Goal: Information Seeking & Learning: Check status

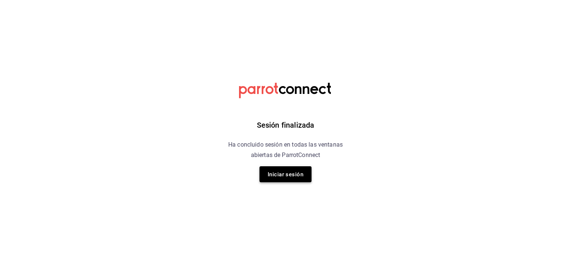
click at [294, 177] on font "Iniciar sesión" at bounding box center [286, 174] width 36 height 7
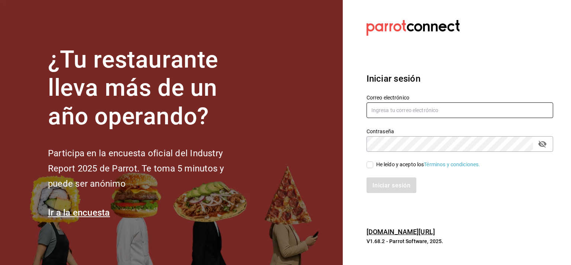
type input "kchconsultoria@gmail.com"
click at [376, 165] on font "He leído y acepto los" at bounding box center [400, 165] width 48 height 6
click at [373, 165] on input "He leído y acepto los Términos y condiciones." at bounding box center [369, 165] width 7 height 7
checkbox input "true"
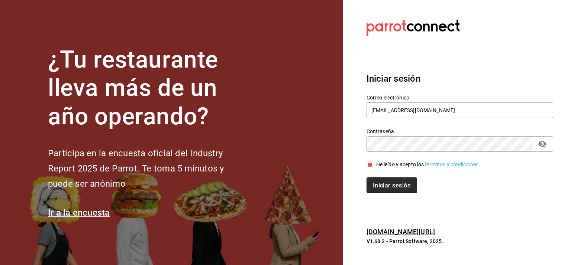
click at [379, 184] on font "Iniciar sesión" at bounding box center [392, 185] width 38 height 7
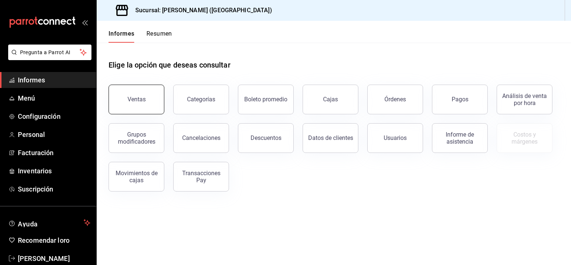
click at [139, 98] on font "Ventas" at bounding box center [136, 99] width 18 height 7
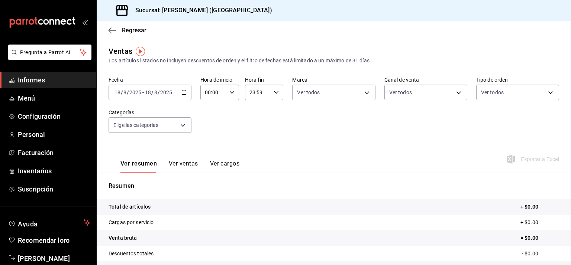
click at [183, 93] on icon "button" at bounding box center [183, 92] width 5 height 5
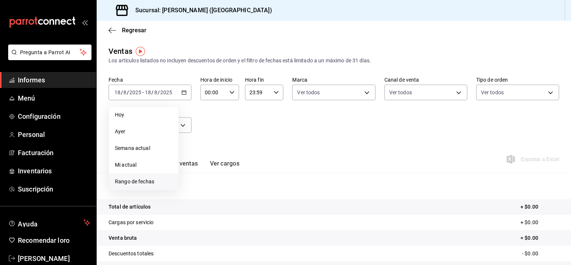
click at [157, 183] on span "Rango de fechas" at bounding box center [144, 182] width 58 height 8
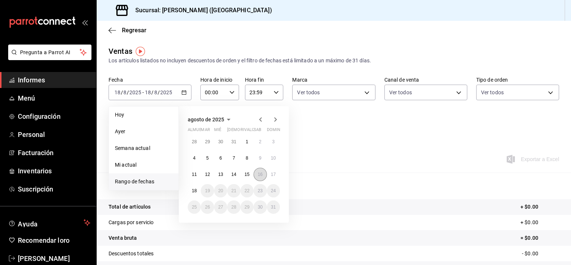
click at [259, 174] on font "16" at bounding box center [260, 174] width 5 height 5
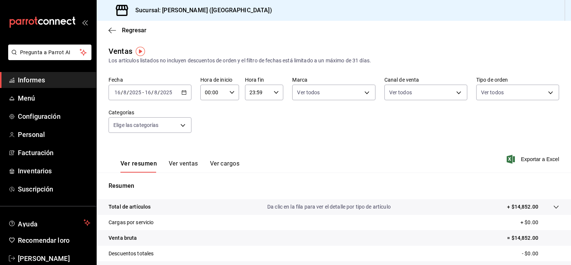
click at [182, 91] on icon "button" at bounding box center [183, 92] width 5 height 5
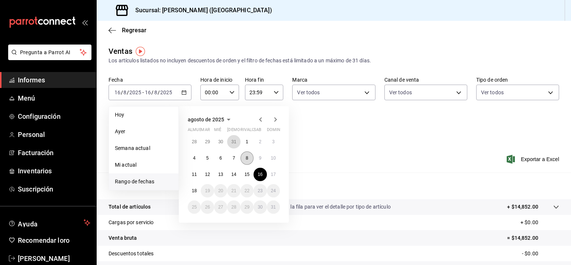
click at [245, 154] on div "28 29 30 31 1 2 3 4 5 6 7 8 9 10 11 12 13 14 15 16 17 18 19 20 21 22 23 24 25 2…" at bounding box center [234, 174] width 92 height 79
click at [260, 161] on button "9" at bounding box center [259, 158] width 13 height 13
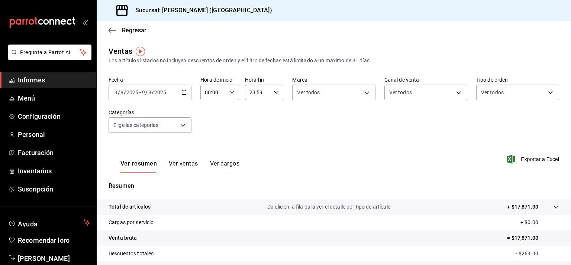
click at [185, 92] on icon "button" at bounding box center [183, 92] width 5 height 5
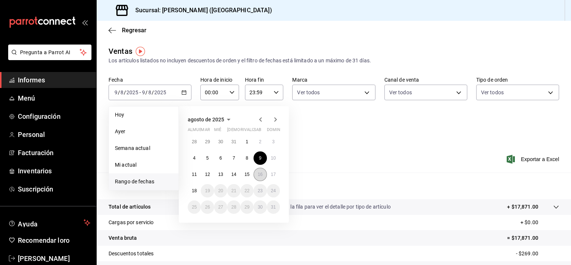
click at [261, 175] on font "16" at bounding box center [260, 174] width 5 height 5
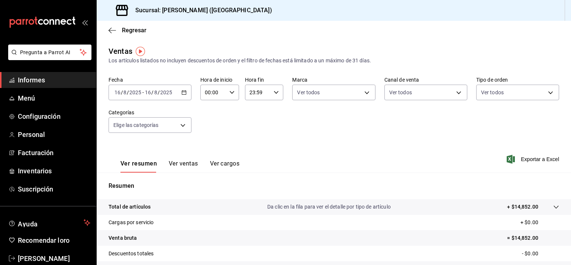
click at [317, 172] on div "Ver resumen Ver ventas Ver cargos Exportar a Excel" at bounding box center [334, 157] width 474 height 31
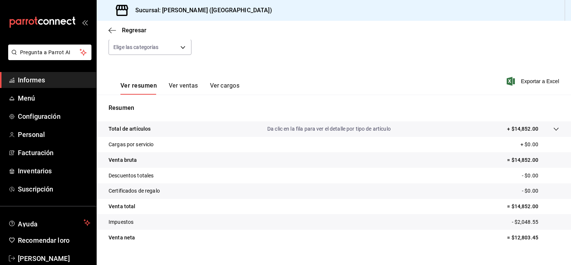
scroll to position [91, 0]
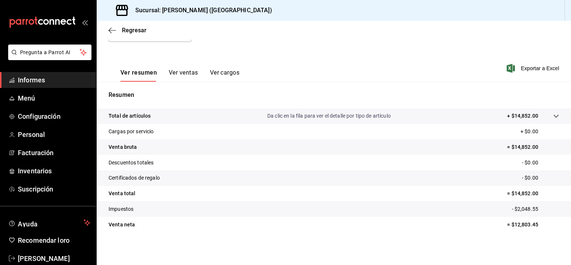
click at [523, 148] on font "= $14,852.00" at bounding box center [522, 147] width 31 height 6
copy font "14,852.00"
click at [348, 160] on tr "Descuentos totales - $0.00" at bounding box center [334, 163] width 474 height 16
click at [302, 162] on tr "Descuentos totales - $0.00" at bounding box center [334, 163] width 474 height 16
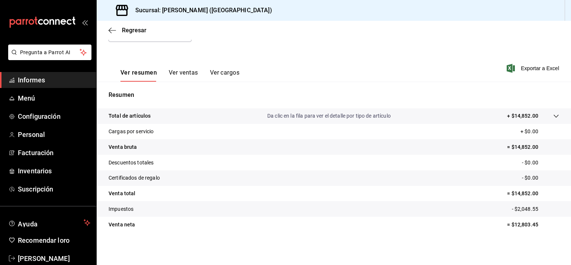
click at [309, 179] on tr "Certificados de regalo - $0.00" at bounding box center [334, 179] width 474 height 16
click at [337, 178] on tr "Certificados de regalo - $0.00" at bounding box center [334, 179] width 474 height 16
click at [346, 160] on tr "Descuentos totales - $0.00" at bounding box center [334, 163] width 474 height 16
click at [514, 162] on tr "Descuentos totales - $0.00" at bounding box center [334, 163] width 474 height 16
click at [436, 166] on tr "Descuentos totales - $0.00" at bounding box center [334, 163] width 474 height 16
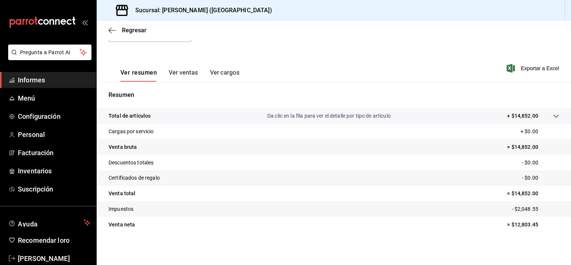
click at [381, 179] on tr "Certificados de regalo - $0.00" at bounding box center [334, 179] width 474 height 16
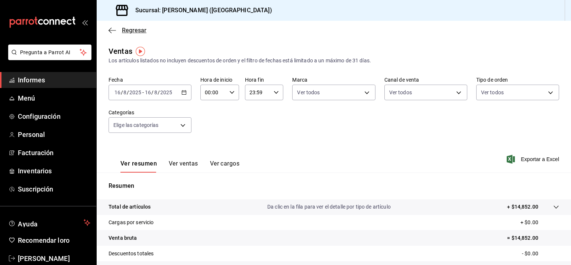
click at [111, 31] on icon "button" at bounding box center [112, 30] width 7 height 7
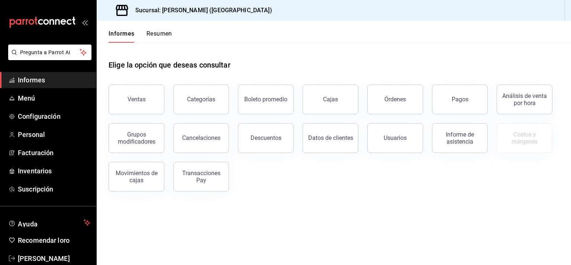
click at [459, 99] on font "Pagos" at bounding box center [460, 99] width 17 height 7
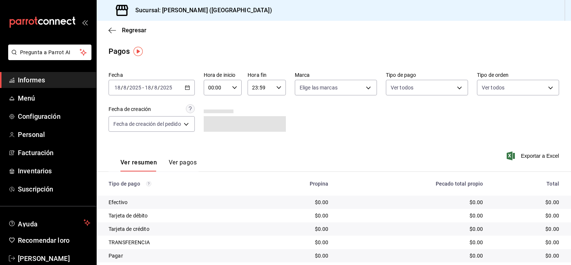
click at [187, 86] on \(Stroke\) "button" at bounding box center [187, 88] width 4 height 4
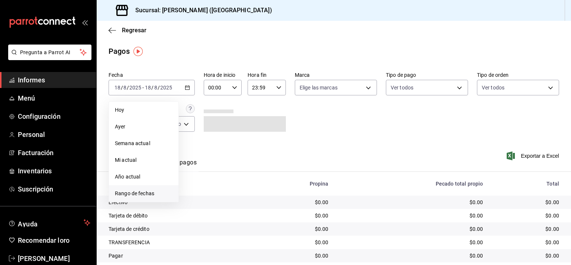
click at [139, 191] on font "Rango de fechas" at bounding box center [134, 194] width 39 height 6
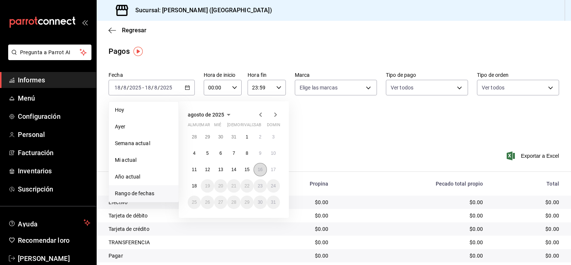
click at [262, 169] on font "16" at bounding box center [260, 169] width 5 height 5
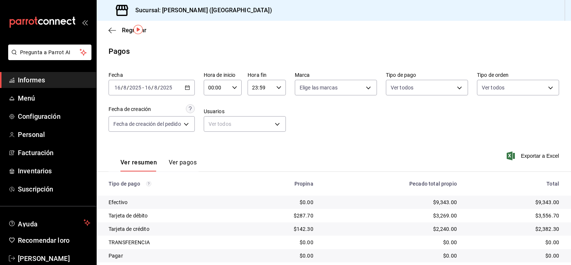
scroll to position [23, 0]
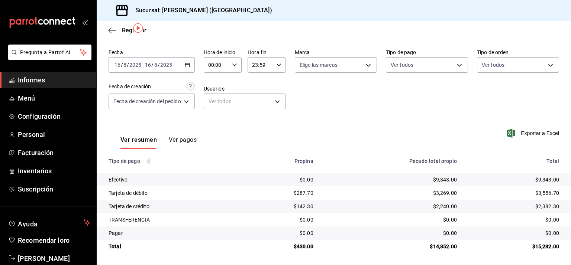
click at [537, 175] on td "$9,343.00" at bounding box center [517, 179] width 108 height 13
copy font "9,343.00"
click at [535, 191] on font "$3,556.70" at bounding box center [547, 193] width 24 height 6
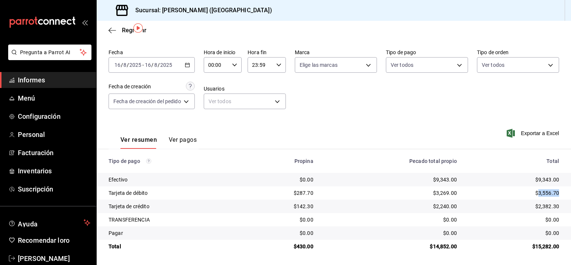
copy font "3,556.70"
click at [537, 203] on div "$2,382.30" at bounding box center [514, 206] width 90 height 7
copy font "2,382.30"
click at [112, 33] on icon "button" at bounding box center [110, 31] width 3 height 6
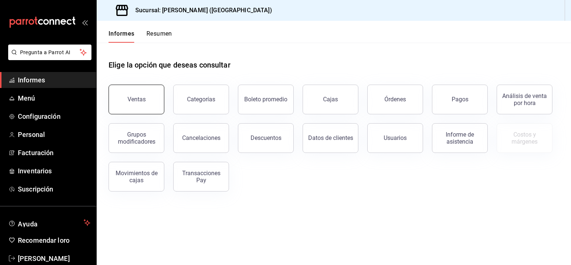
click at [146, 99] on button "Ventas" at bounding box center [137, 100] width 56 height 30
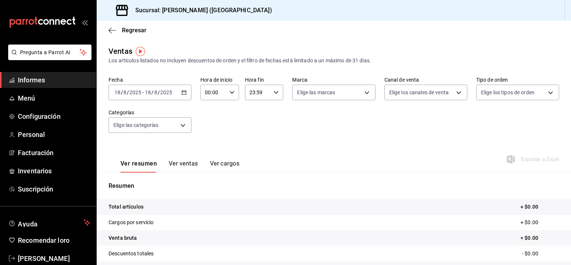
click at [179, 90] on div "[DATE] [DATE] - [DATE] [DATE]" at bounding box center [150, 93] width 83 height 16
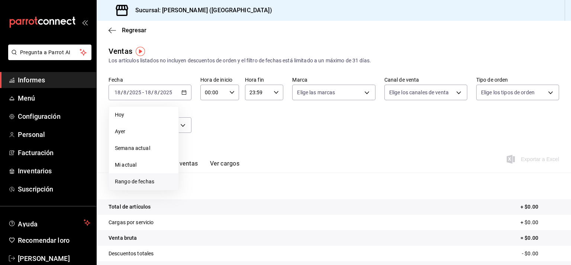
click at [134, 184] on font "Rango de fechas" at bounding box center [134, 182] width 39 height 6
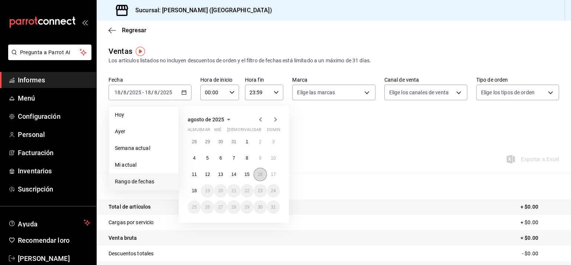
click at [262, 178] on button "16" at bounding box center [259, 174] width 13 height 13
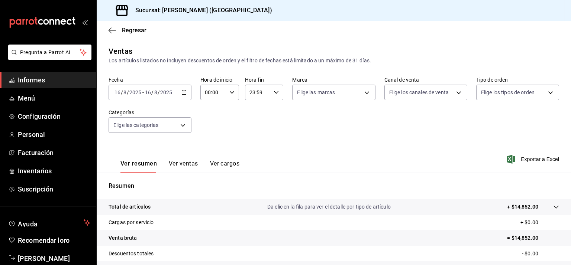
scroll to position [91, 0]
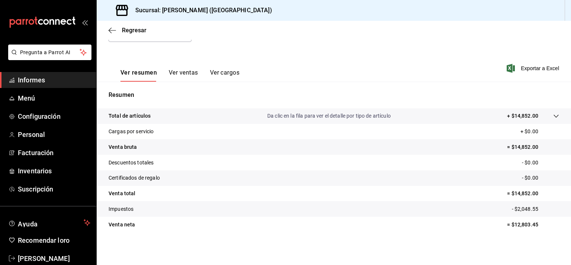
click at [519, 226] on font "= $12,803.45" at bounding box center [522, 225] width 31 height 6
click at [518, 226] on font "= $12,803.45" at bounding box center [522, 225] width 31 height 6
click at [375, 219] on tr "Venta neta = $12,803.45" at bounding box center [334, 225] width 474 height 16
click at [515, 193] on font "= $14,852.00" at bounding box center [522, 194] width 31 height 6
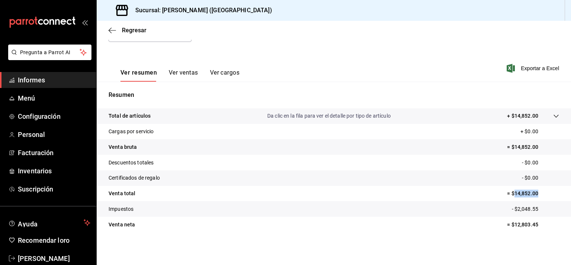
copy font "14,852.00"
click at [522, 209] on font "- $2,048.55" at bounding box center [525, 209] width 26 height 6
copy font "2,048.55"
click at [411, 174] on tr "Certificados de regalo - $0.00" at bounding box center [334, 179] width 474 height 16
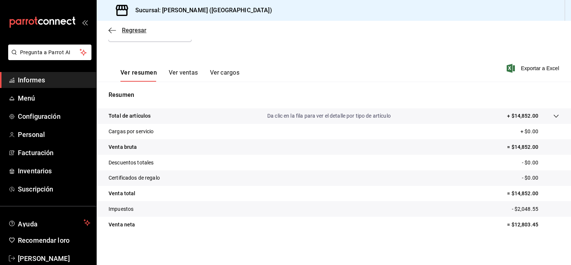
click at [115, 31] on icon "button" at bounding box center [112, 30] width 7 height 7
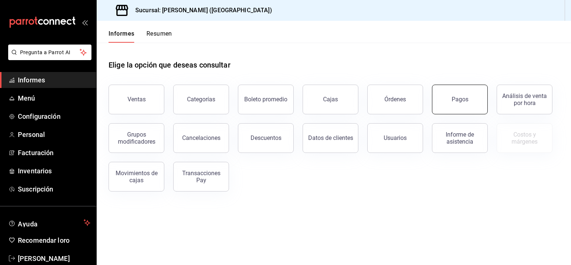
click at [467, 103] on font "Pagos" at bounding box center [460, 99] width 17 height 7
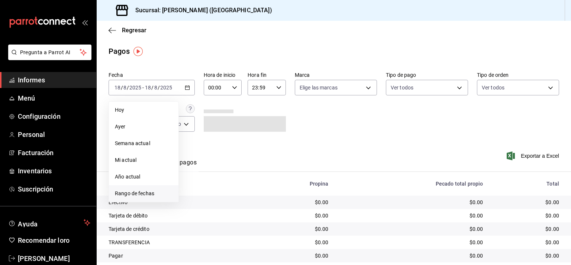
click at [147, 191] on font "Rango de fechas" at bounding box center [134, 194] width 39 height 6
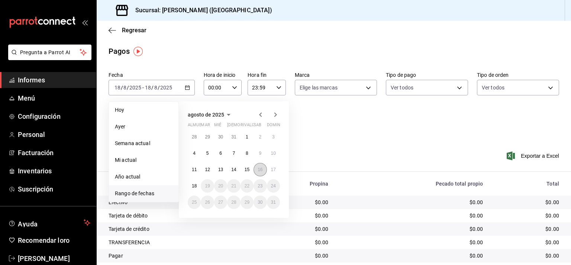
click at [258, 171] on font "16" at bounding box center [260, 169] width 5 height 5
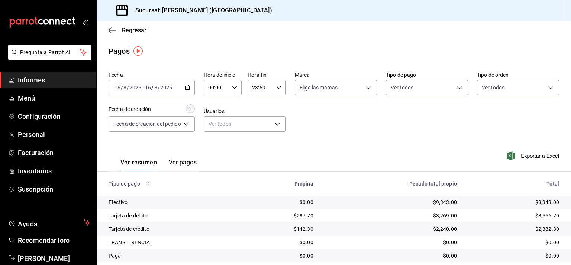
scroll to position [23, 0]
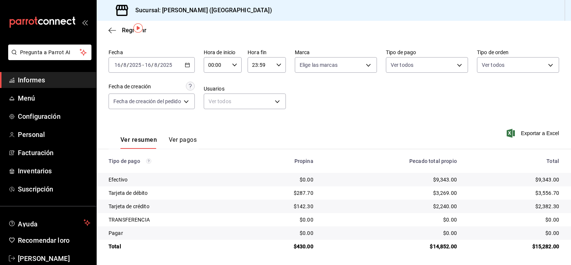
click at [185, 61] on div "[DATE] [DATE] - [DATE] [DATE]" at bounding box center [152, 65] width 86 height 16
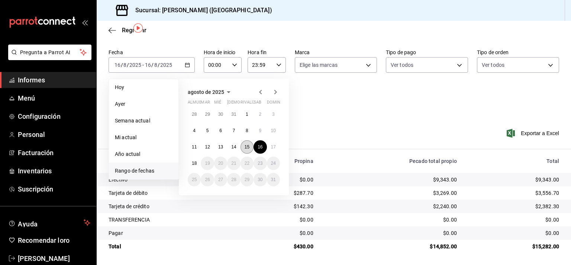
click at [245, 146] on font "15" at bounding box center [247, 147] width 5 height 5
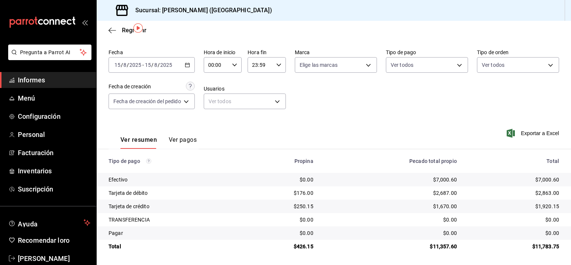
click at [189, 65] on icon "button" at bounding box center [187, 64] width 5 height 5
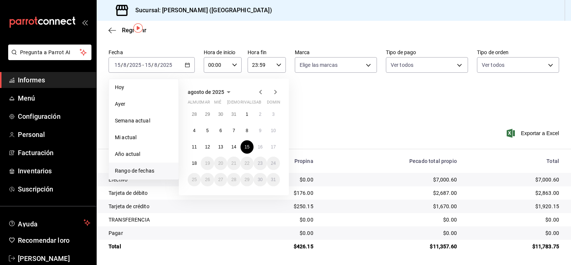
click at [142, 169] on font "Rango de fechas" at bounding box center [134, 171] width 39 height 6
click at [261, 148] on font "16" at bounding box center [260, 147] width 5 height 5
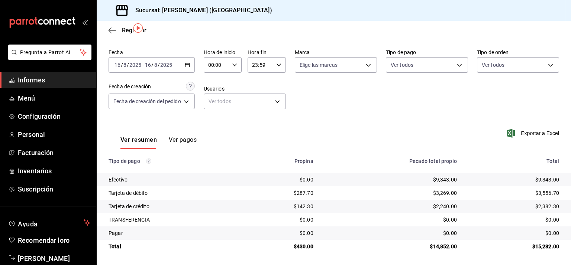
click at [437, 248] on font "$14,852.00" at bounding box center [443, 247] width 27 height 6
click at [437, 247] on font "$14,852.00" at bounding box center [443, 247] width 27 height 6
copy font "14,852.00"
click at [302, 246] on font "$430.00" at bounding box center [304, 247] width 20 height 6
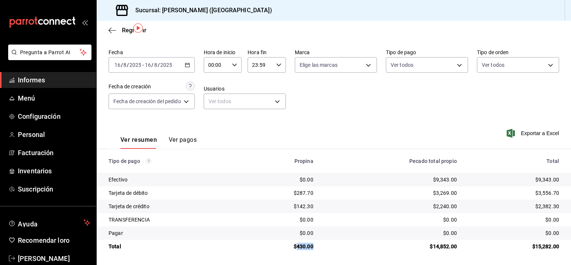
copy font "430.00"
click at [219, 207] on div "Tarjeta de crédito" at bounding box center [173, 206] width 128 height 7
click at [109, 28] on icon "button" at bounding box center [112, 30] width 7 height 7
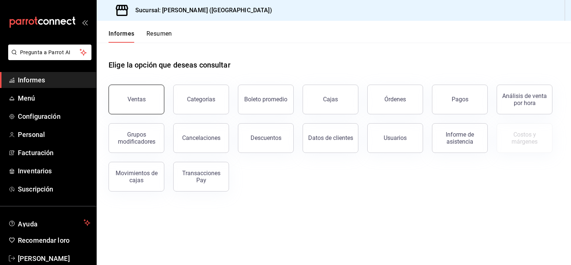
click at [140, 99] on font "Ventas" at bounding box center [136, 99] width 18 height 7
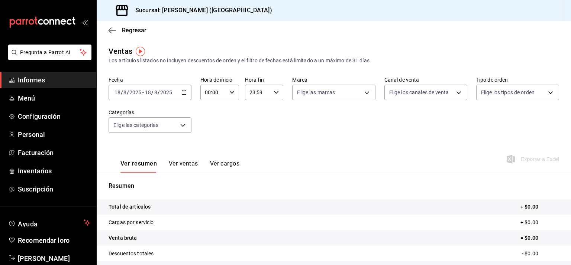
click at [182, 89] on div "[DATE] [DATE] - [DATE] [DATE]" at bounding box center [150, 93] width 83 height 16
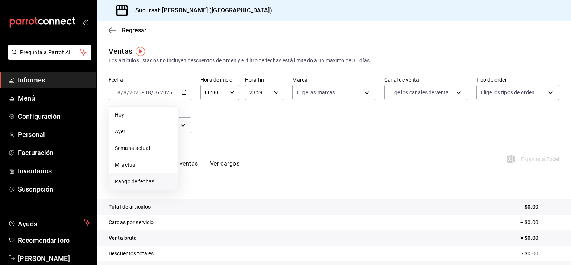
click at [139, 183] on font "Rango de fechas" at bounding box center [134, 182] width 39 height 6
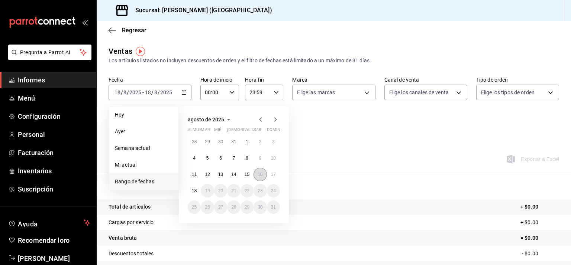
click at [262, 175] on font "16" at bounding box center [260, 174] width 5 height 5
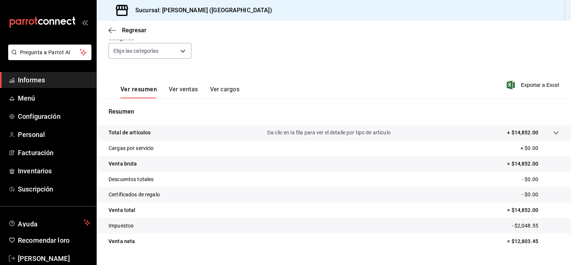
scroll to position [91, 0]
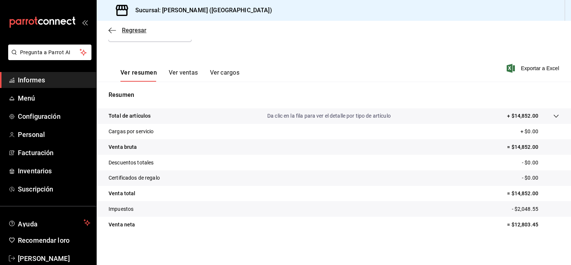
click at [112, 33] on icon "button" at bounding box center [110, 31] width 3 height 6
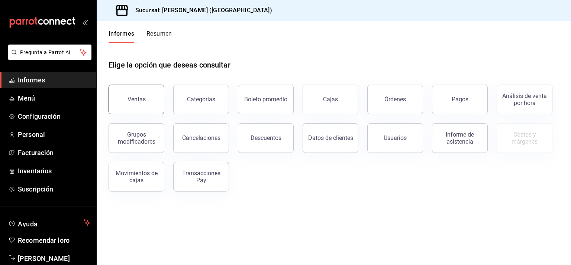
click at [140, 105] on button "Ventas" at bounding box center [137, 100] width 56 height 30
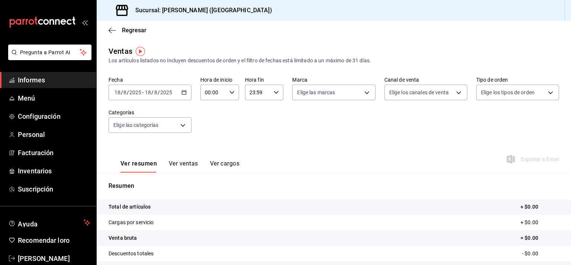
click at [185, 90] on \(Stroke\) "button" at bounding box center [185, 90] width 0 height 0
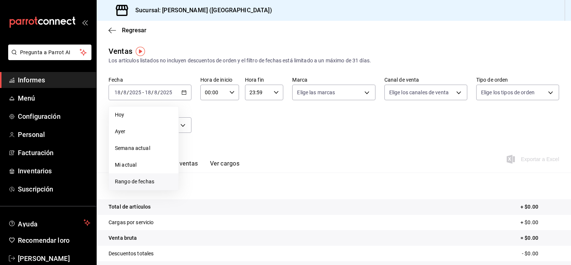
click at [153, 181] on font "Rango de fechas" at bounding box center [134, 182] width 39 height 6
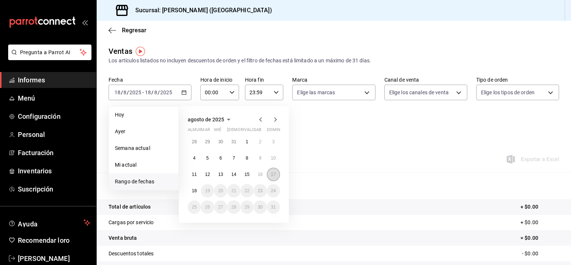
click at [272, 175] on font "17" at bounding box center [273, 174] width 5 height 5
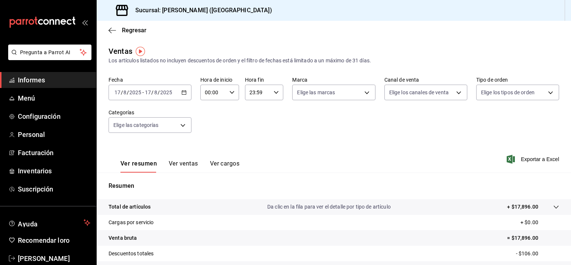
scroll to position [91, 0]
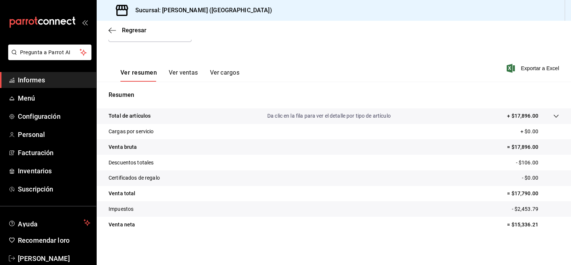
click at [517, 142] on tr "Venta bruta = $17,896.00" at bounding box center [334, 147] width 474 height 16
copy font "17,896.00"
click at [520, 162] on font "- $106.00" at bounding box center [527, 163] width 22 height 6
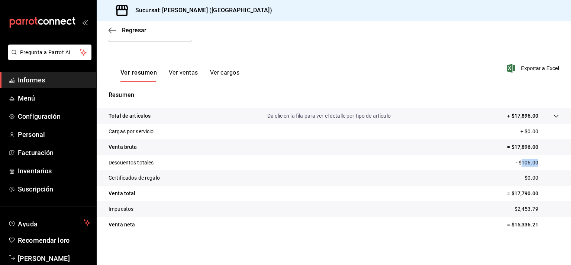
copy font "106.00"
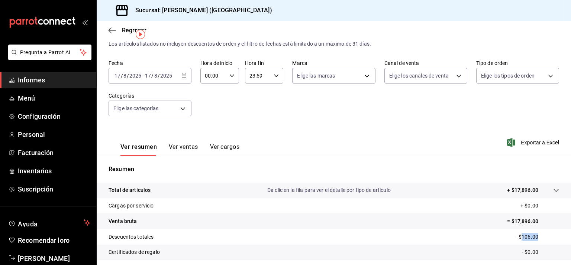
click at [183, 74] on icon "button" at bounding box center [183, 75] width 5 height 5
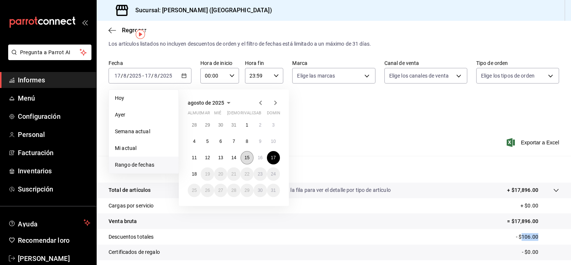
click at [246, 160] on button "15" at bounding box center [246, 157] width 13 height 13
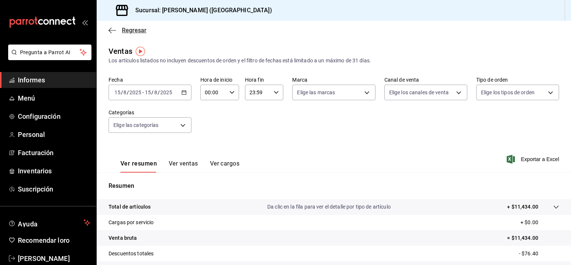
click at [111, 30] on icon "button" at bounding box center [112, 30] width 7 height 7
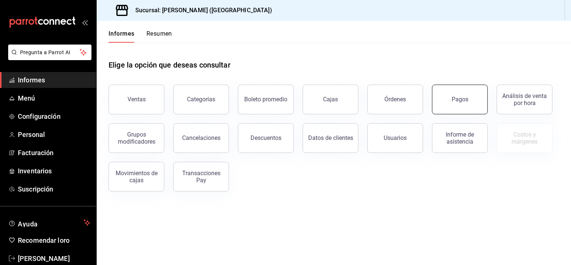
click at [469, 102] on button "Pagos" at bounding box center [460, 100] width 56 height 30
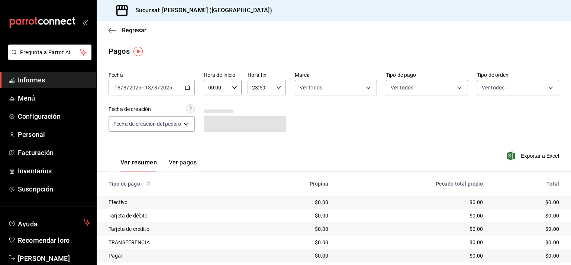
click at [188, 87] on icon "button" at bounding box center [187, 87] width 5 height 5
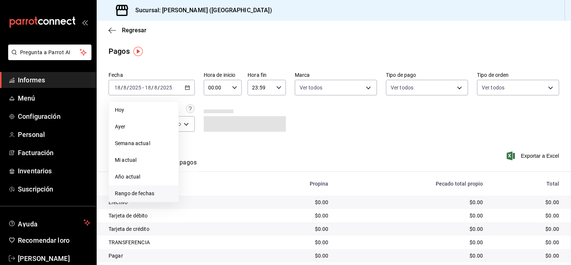
click at [141, 199] on li "Rango de fechas" at bounding box center [144, 193] width 70 height 17
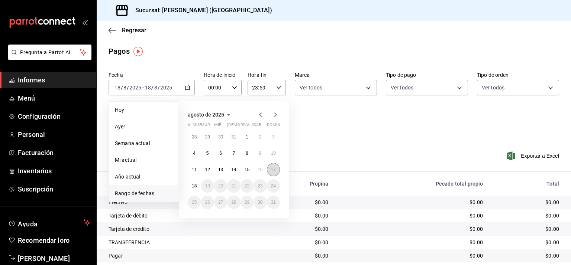
click at [272, 171] on font "17" at bounding box center [273, 169] width 5 height 5
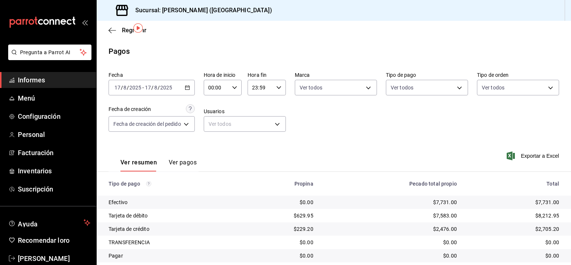
scroll to position [23, 0]
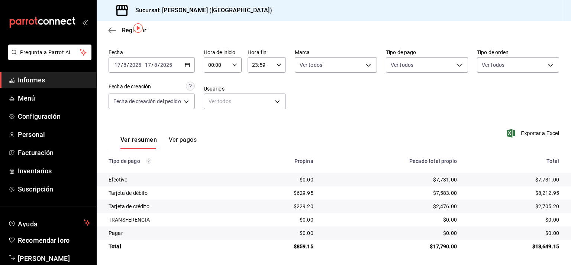
click at [539, 183] on font "$7,731.00" at bounding box center [547, 180] width 24 height 6
click at [545, 193] on font "$8,212.95" at bounding box center [547, 193] width 24 height 6
click at [543, 206] on font "$2,705.20" at bounding box center [547, 207] width 24 height 6
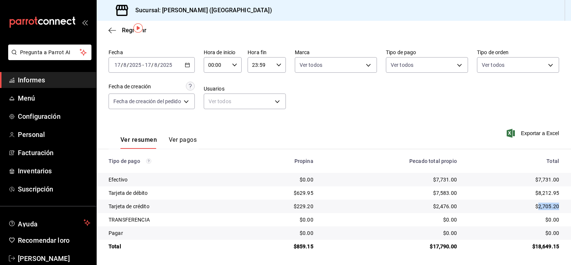
click at [543, 206] on font "$2,705.20" at bounding box center [547, 207] width 24 height 6
click at [436, 246] on font "$17,790.00" at bounding box center [443, 247] width 27 height 6
click at [299, 246] on font "$859.15" at bounding box center [304, 247] width 20 height 6
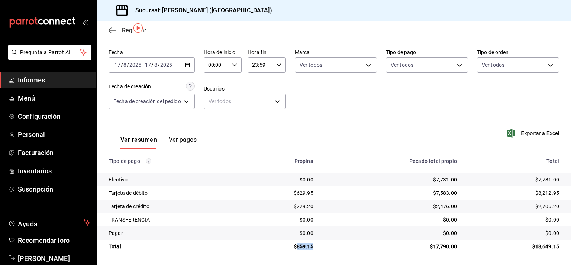
click at [117, 29] on span "Regresar" at bounding box center [128, 30] width 38 height 7
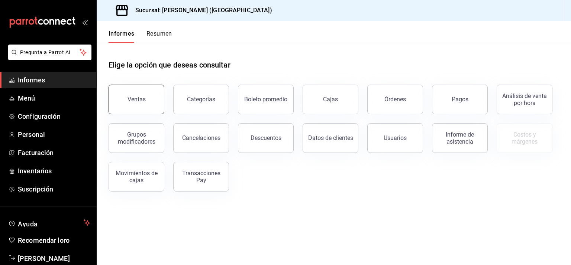
click at [140, 97] on font "Ventas" at bounding box center [136, 99] width 18 height 7
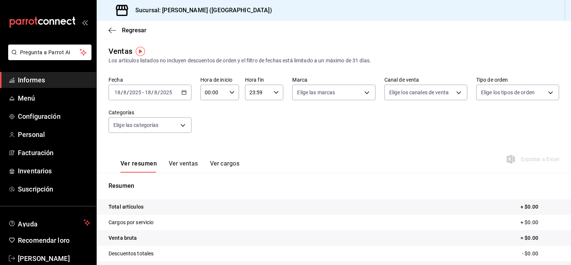
click at [180, 91] on div "[DATE] [DATE] - [DATE] [DATE]" at bounding box center [150, 93] width 83 height 16
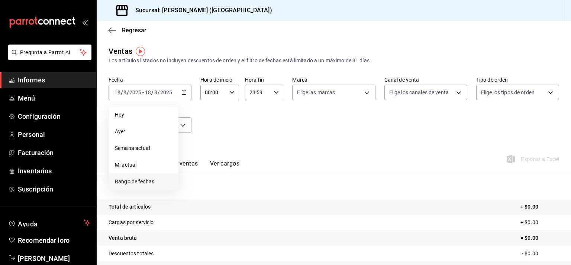
click at [139, 181] on font "Rango de fechas" at bounding box center [134, 182] width 39 height 6
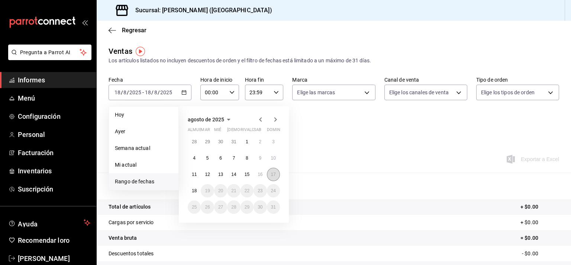
click at [273, 175] on font "17" at bounding box center [273, 174] width 5 height 5
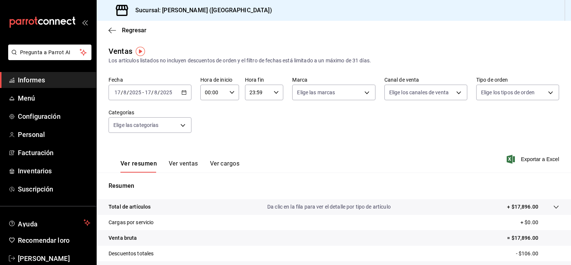
scroll to position [91, 0]
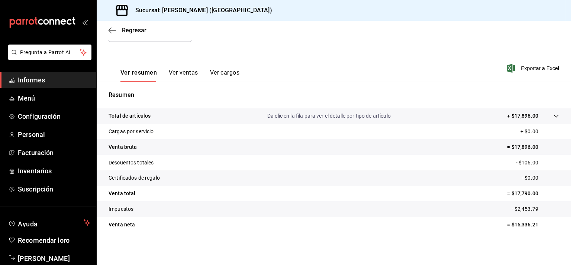
click at [519, 207] on font "- $2,453.79" at bounding box center [525, 209] width 26 height 6
click at [222, 178] on tr "Certificados de regalo - $0.00" at bounding box center [334, 179] width 474 height 16
